Goal: Information Seeking & Learning: Compare options

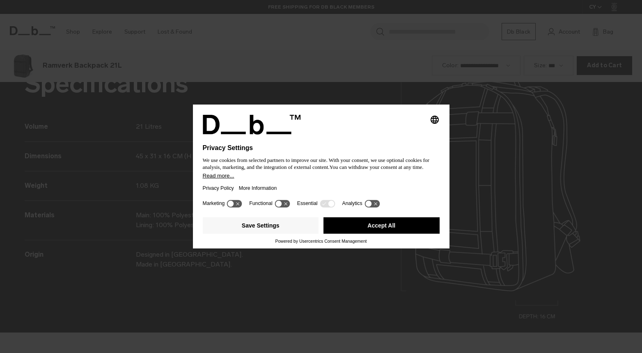
scroll to position [1060, 0]
